Goal: Task Accomplishment & Management: Manage account settings

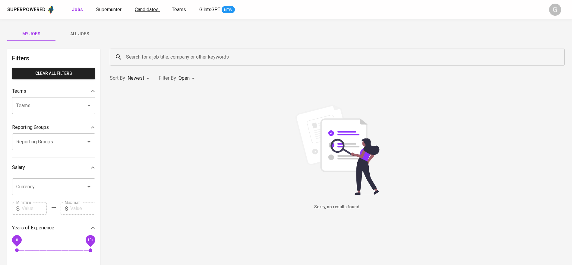
click at [147, 8] on span "Candidates" at bounding box center [147, 10] width 24 height 6
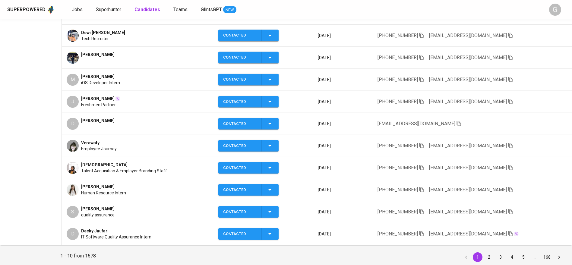
scroll to position [136, 0]
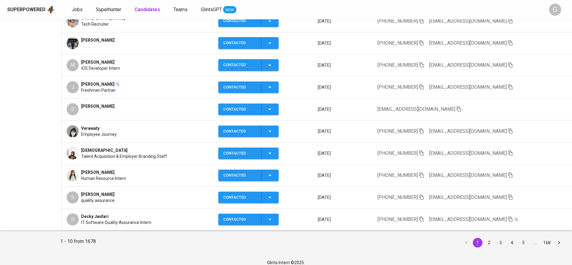
click at [497, 129] on td "[PHONE_NUMBER] [EMAIL_ADDRESS][DOMAIN_NAME]" at bounding box center [472, 131] width 199 height 22
click at [508, 131] on icon "button" at bounding box center [510, 130] width 5 height 5
click at [0, 67] on div "All Candidates Collections" at bounding box center [31, 78] width 62 height 306
click at [508, 129] on icon "button" at bounding box center [510, 130] width 5 height 5
click at [0, 126] on div "All Candidates Collections" at bounding box center [31, 78] width 62 height 306
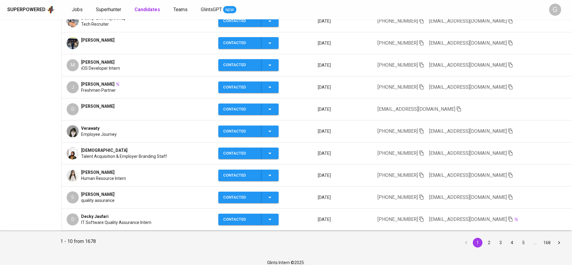
scroll to position [0, 0]
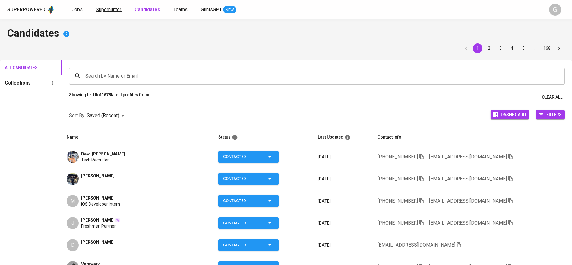
click at [118, 8] on span "Superhunter" at bounding box center [108, 10] width 25 height 6
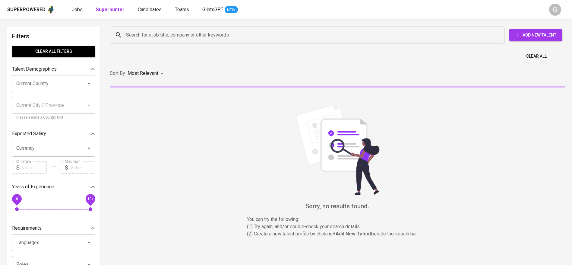
click at [155, 37] on input "Search for a job title, company or other keywords" at bounding box center [309, 34] width 368 height 11
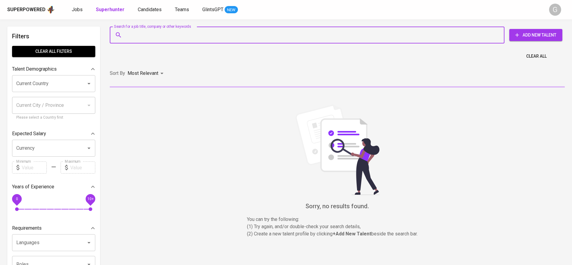
paste input "[EMAIL_ADDRESS][DOMAIN_NAME]"
type input "[EMAIL_ADDRESS][DOMAIN_NAME]"
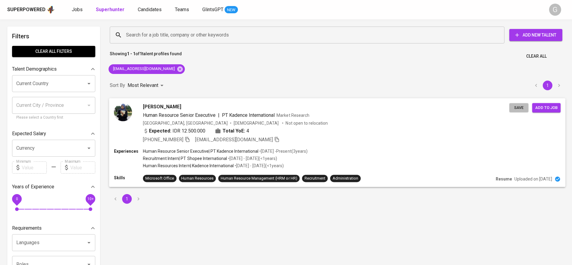
click at [518, 107] on span "Save" at bounding box center [518, 107] width 13 height 7
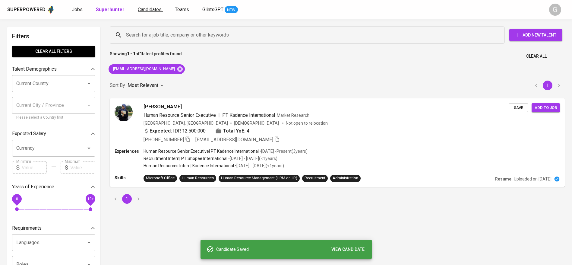
click at [139, 11] on span "Candidates" at bounding box center [150, 10] width 24 height 6
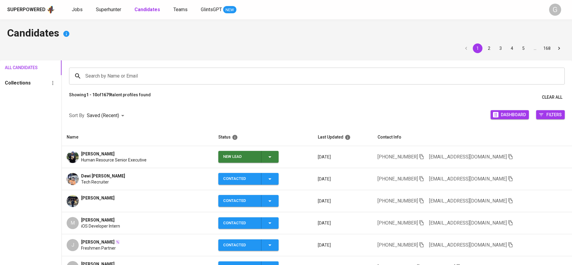
click at [273, 160] on icon "button" at bounding box center [269, 156] width 7 height 7
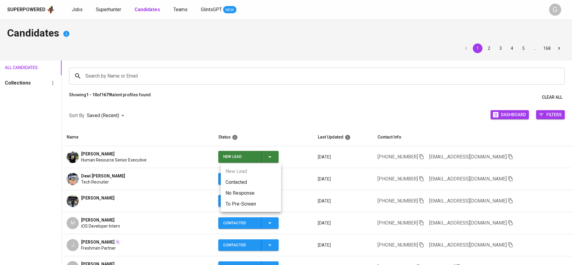
click at [264, 182] on li "Contacted" at bounding box center [251, 182] width 60 height 11
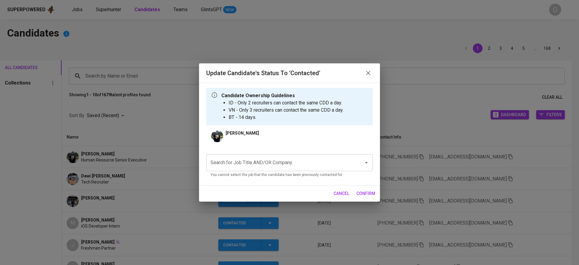
click at [289, 164] on input "Search for Job Title AND/OR Company" at bounding box center [281, 162] width 144 height 11
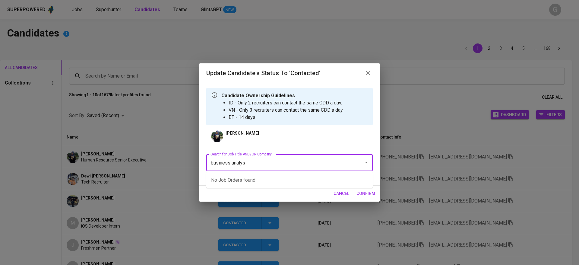
type input "business analyst"
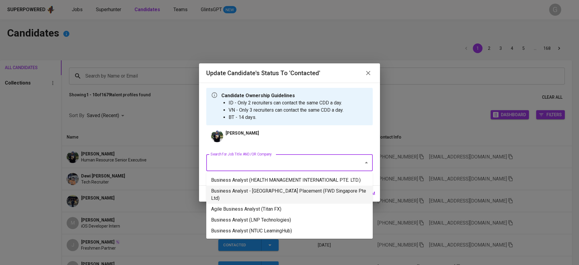
click at [295, 193] on li "Business Analyst - [GEOGRAPHIC_DATA] Placement (FWD Singapore Pte Ltd)" at bounding box center [289, 194] width 166 height 18
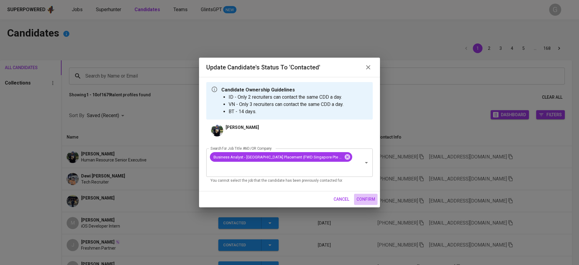
click at [368, 195] on span "confirm" at bounding box center [365, 199] width 19 height 8
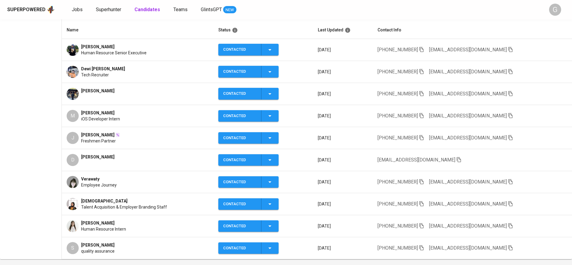
scroll to position [141, 0]
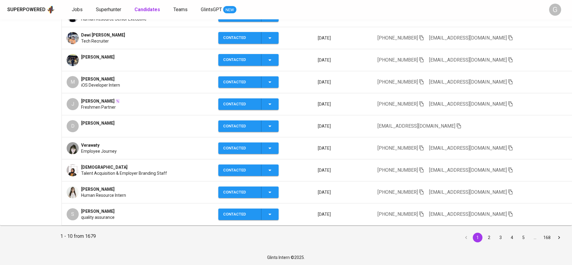
click at [508, 148] on icon "button" at bounding box center [510, 147] width 5 height 5
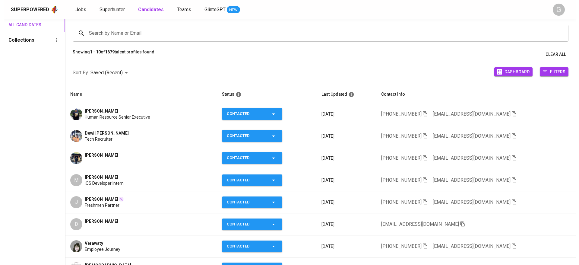
scroll to position [0, 0]
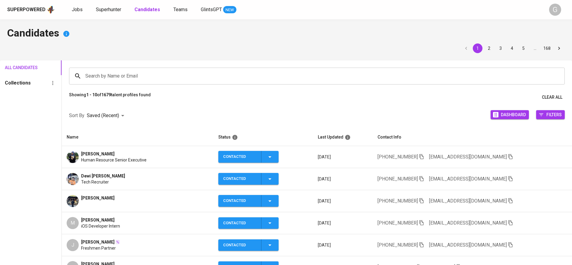
click at [208, 77] on input "Search by Name or Email" at bounding box center [318, 75] width 469 height 11
click at [134, 38] on h4 "Candidates" at bounding box center [286, 34] width 558 height 14
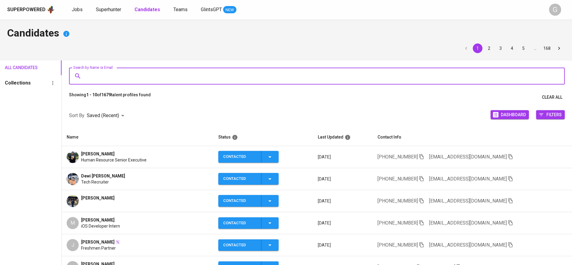
click at [136, 74] on input "Search by Name or Email" at bounding box center [318, 75] width 469 height 11
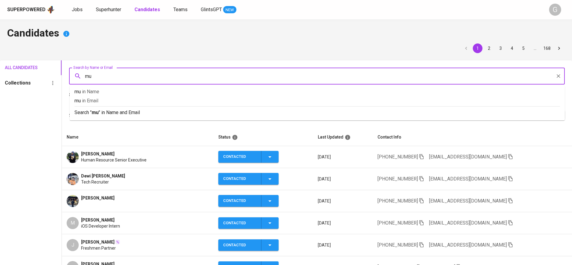
type input "m"
type input "fadhil"
